Goal: Navigation & Orientation: Find specific page/section

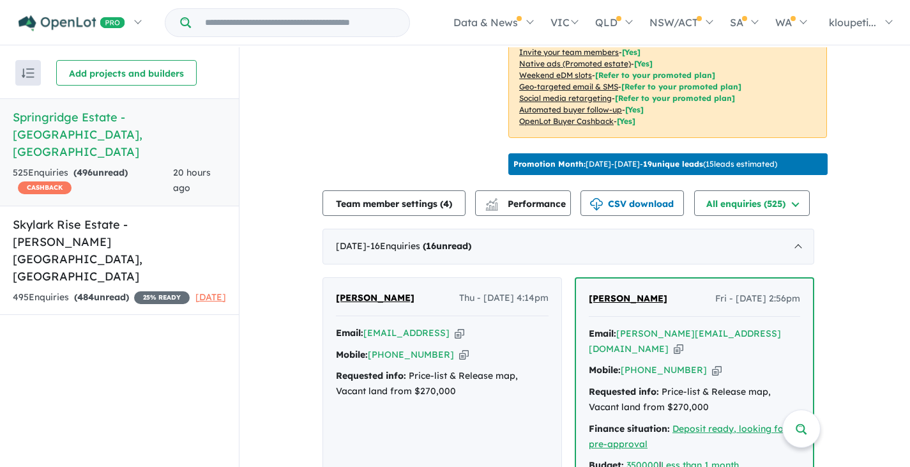
scroll to position [447, 0]
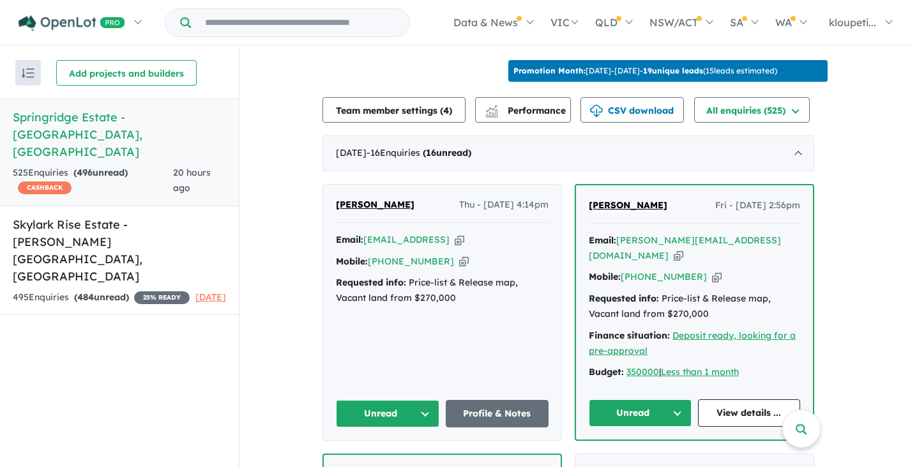
click at [390, 210] on span "[PERSON_NAME]" at bounding box center [375, 204] width 79 height 11
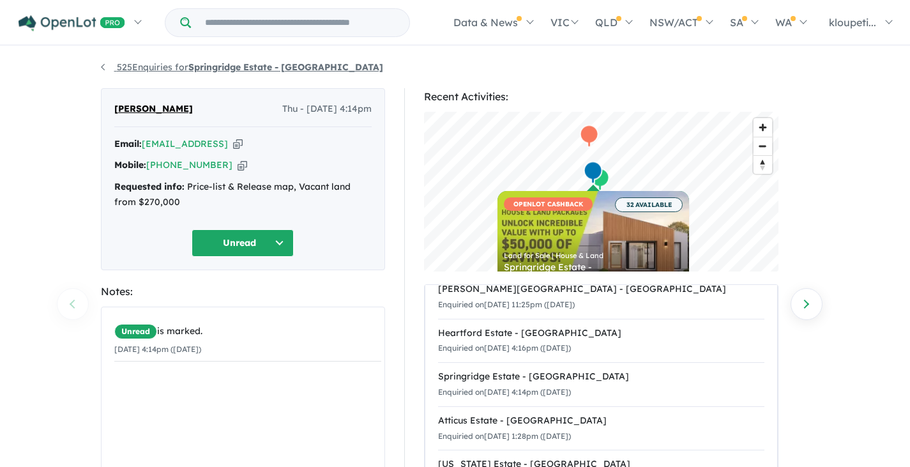
click at [135, 72] on link "525 Enquiries for Springridge Estate - Wallan" at bounding box center [242, 66] width 282 height 11
